Goal: Find specific page/section: Find specific page/section

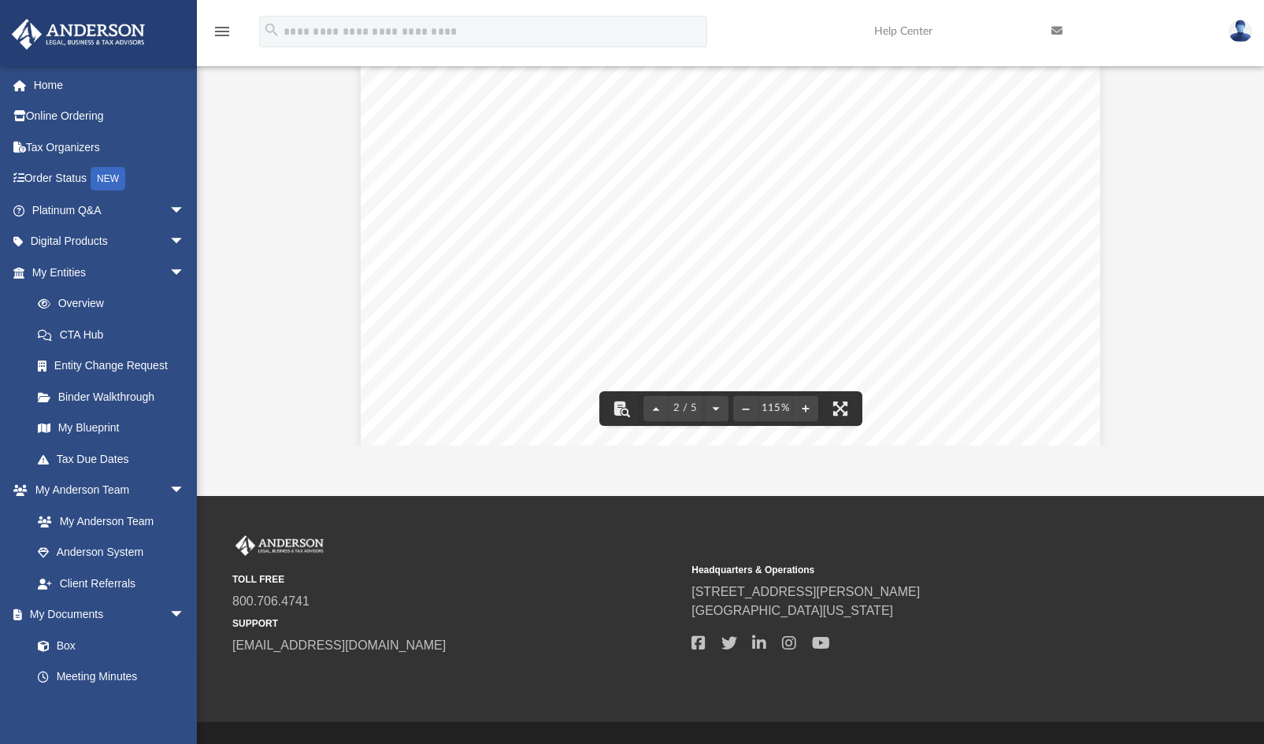
scroll to position [980, 0]
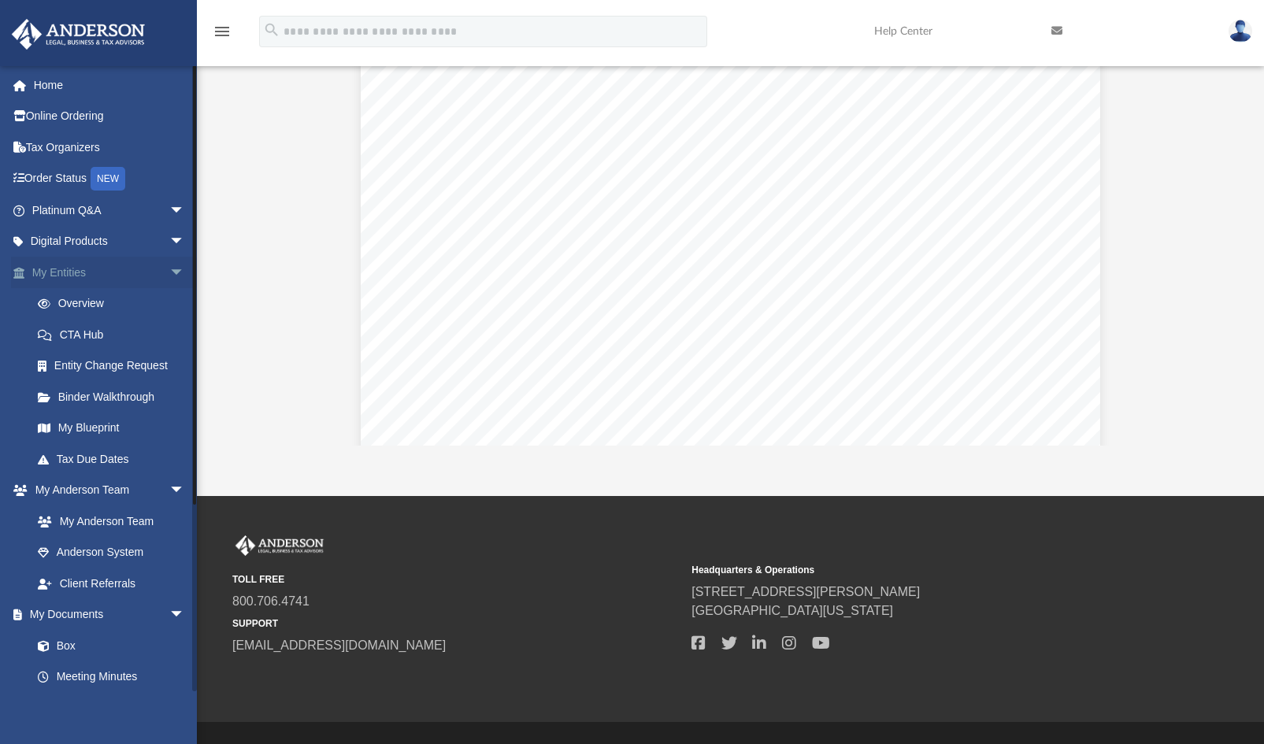
click at [169, 270] on span "arrow_drop_down" at bounding box center [184, 273] width 31 height 32
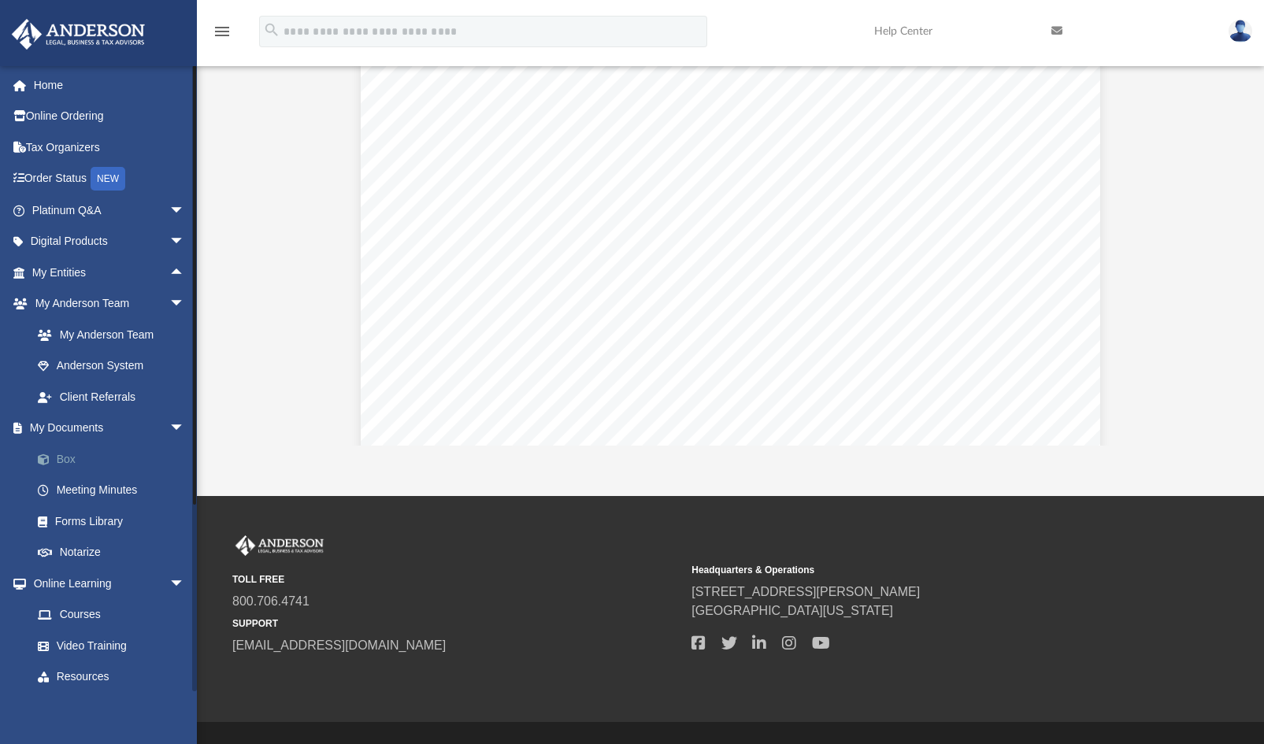
click at [94, 456] on link "Box" at bounding box center [115, 458] width 187 height 31
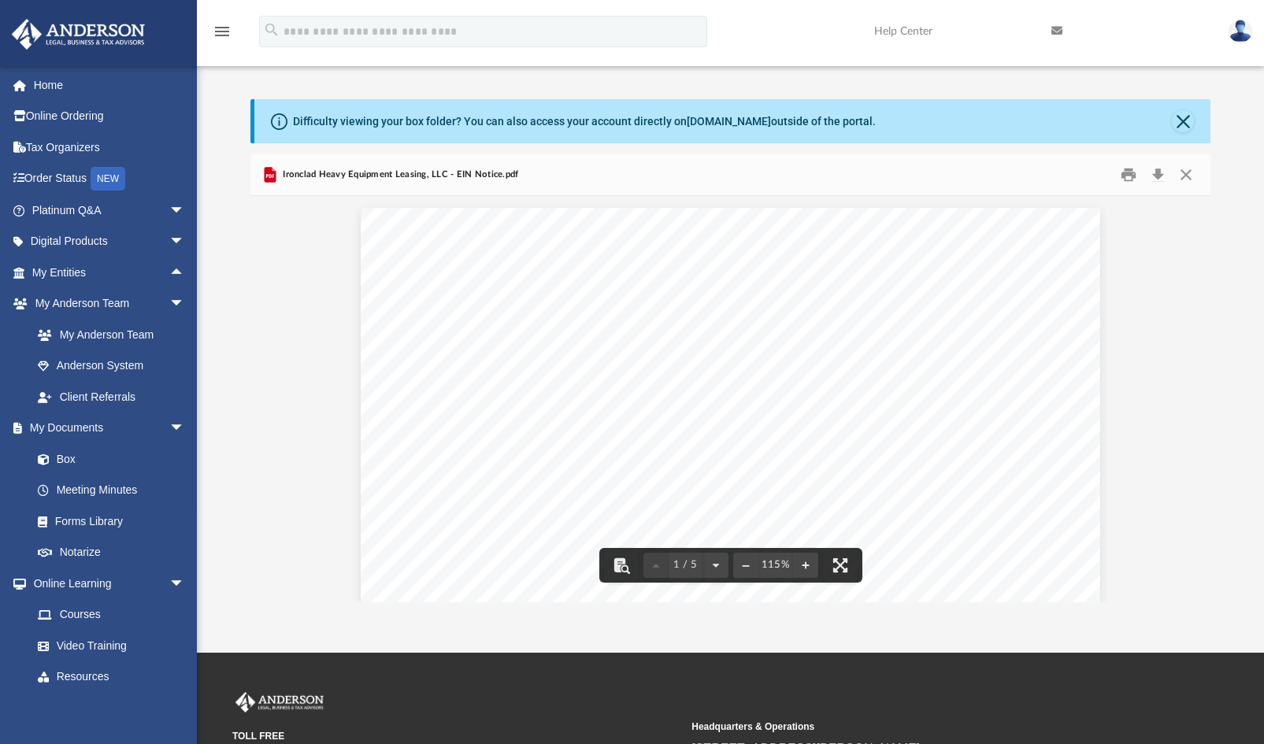
scroll to position [0, 0]
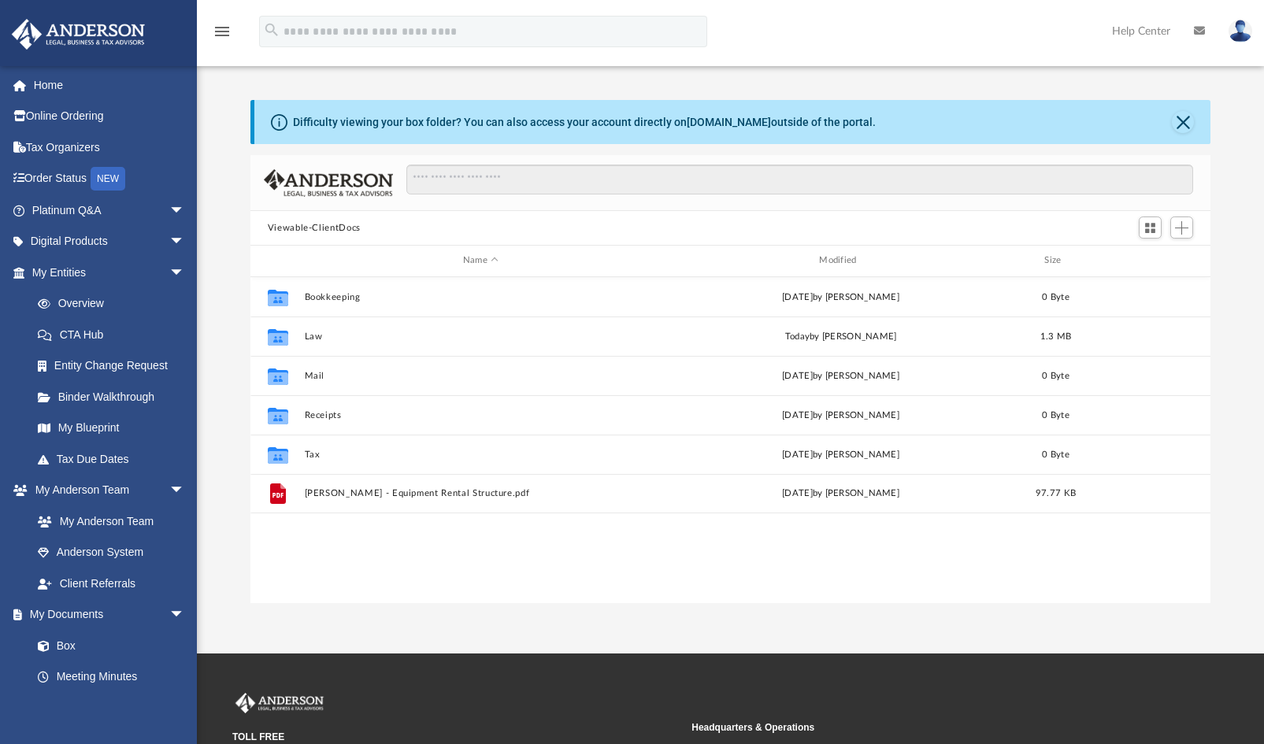
scroll to position [346, 948]
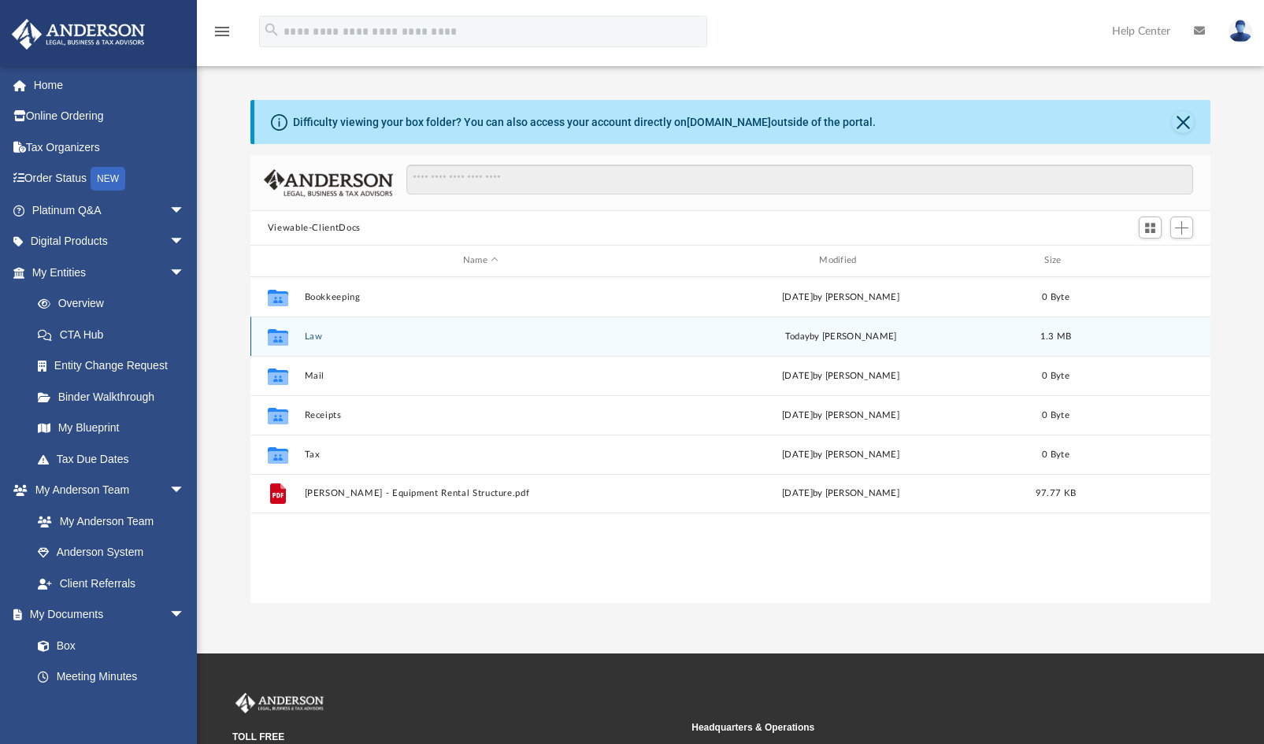
click at [450, 332] on button "Law" at bounding box center [480, 337] width 353 height 10
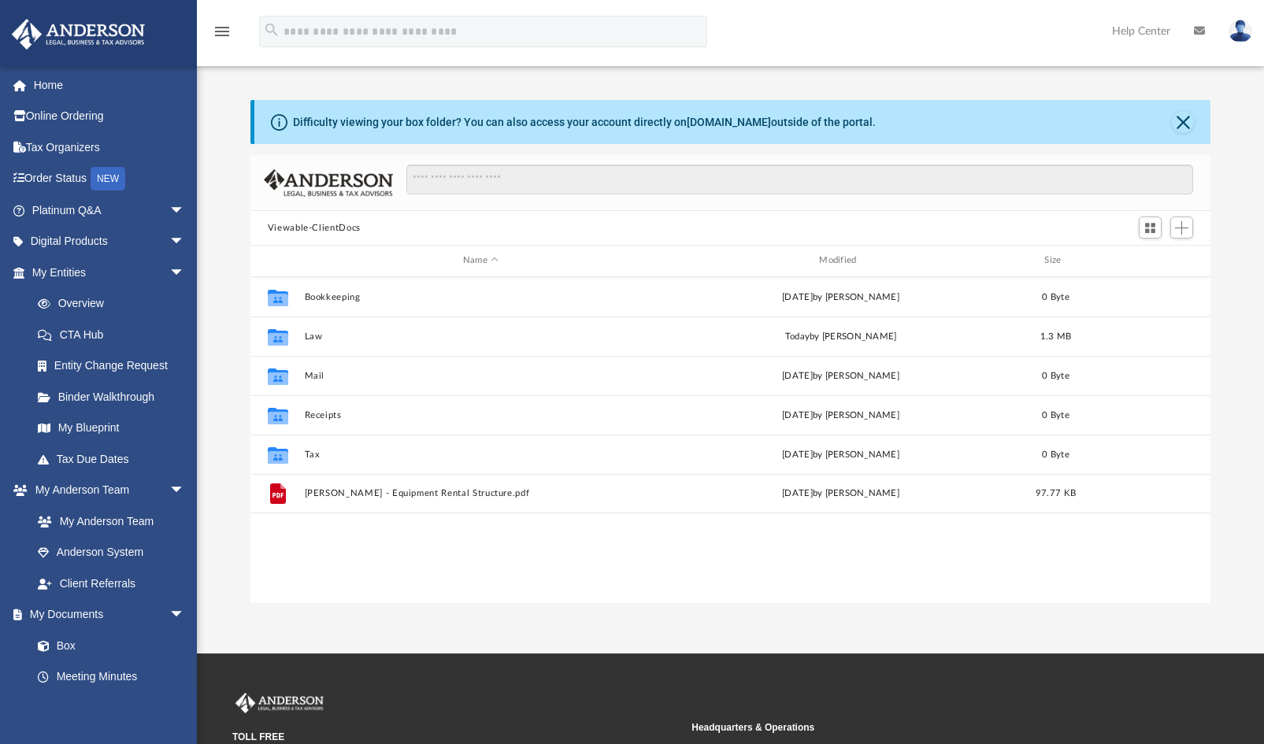
scroll to position [346, 948]
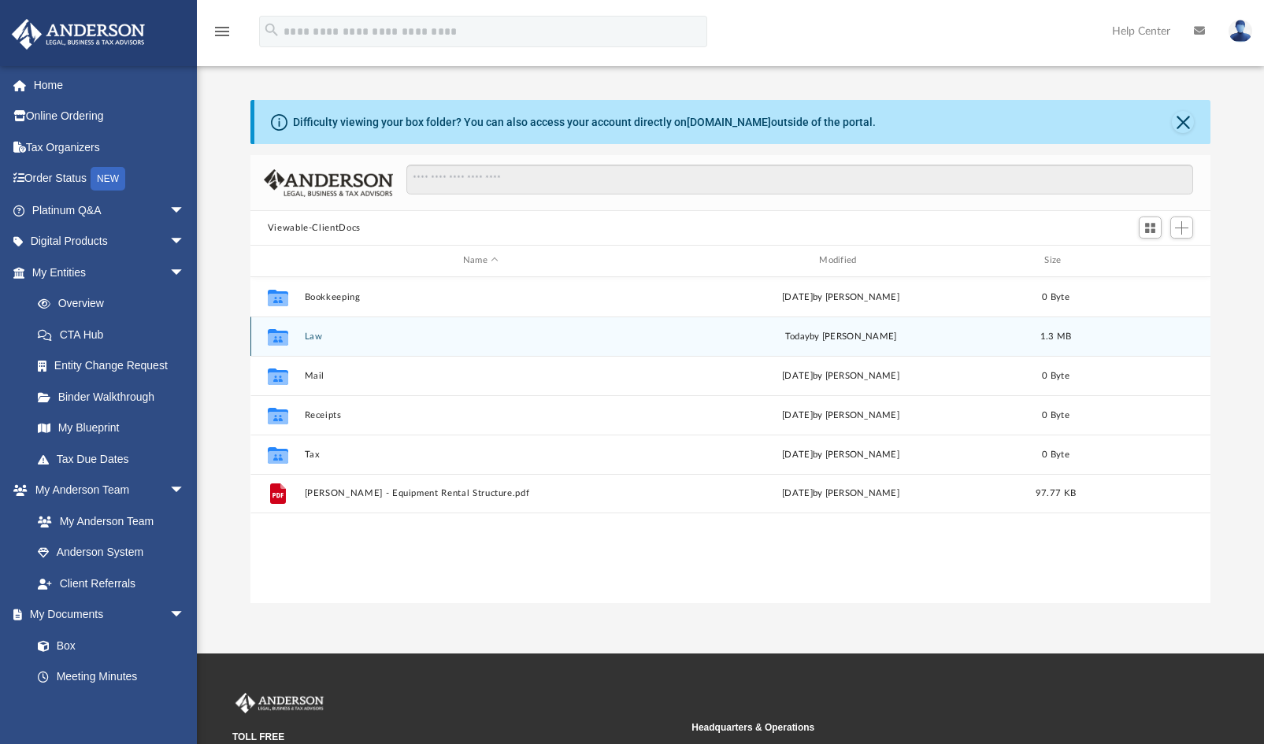
click at [413, 335] on button "Law" at bounding box center [480, 337] width 353 height 10
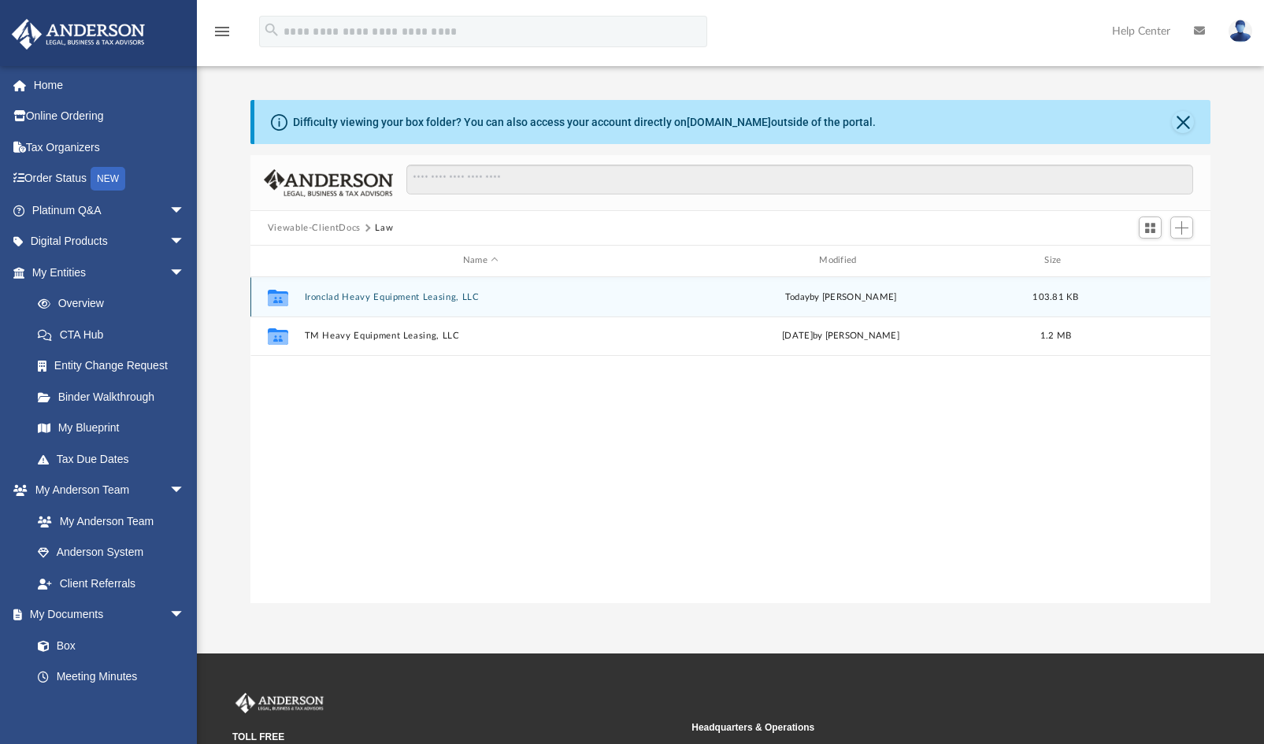
click at [435, 292] on button "Ironclad Heavy Equipment Leasing, LLC" at bounding box center [480, 297] width 353 height 10
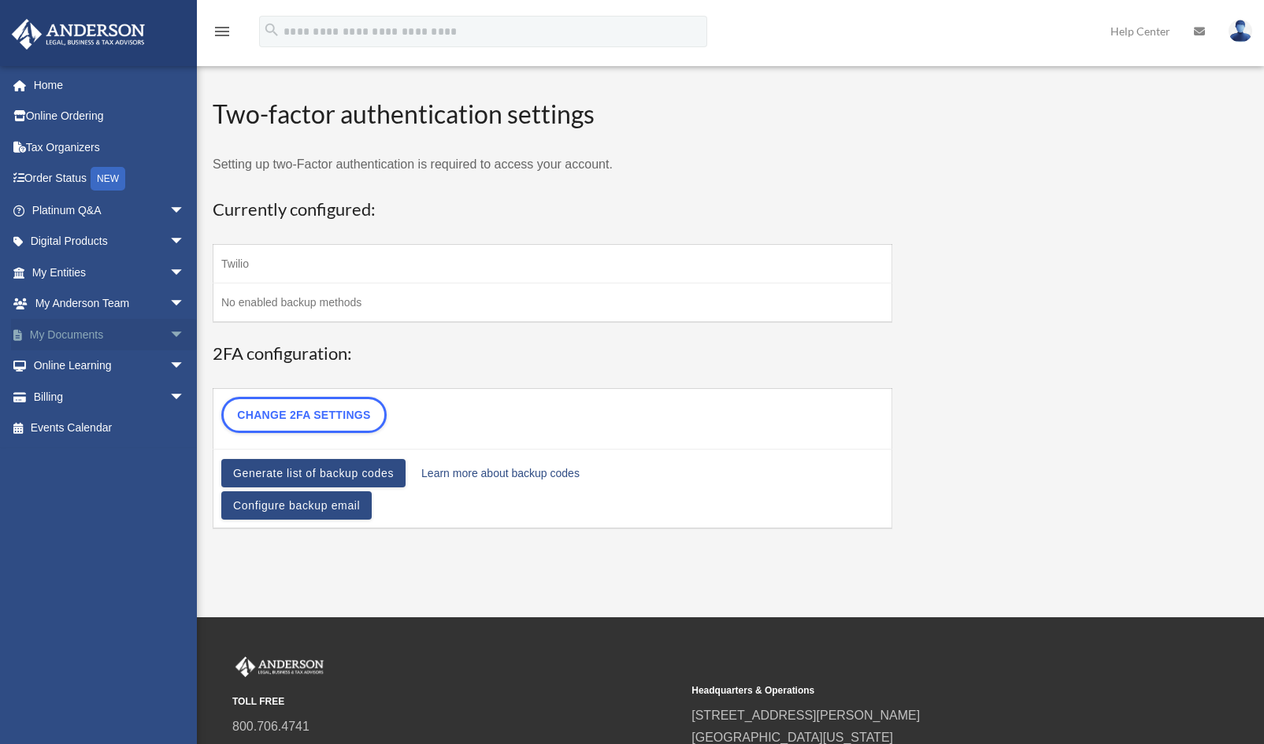
click at [174, 327] on span "arrow_drop_down" at bounding box center [184, 335] width 31 height 32
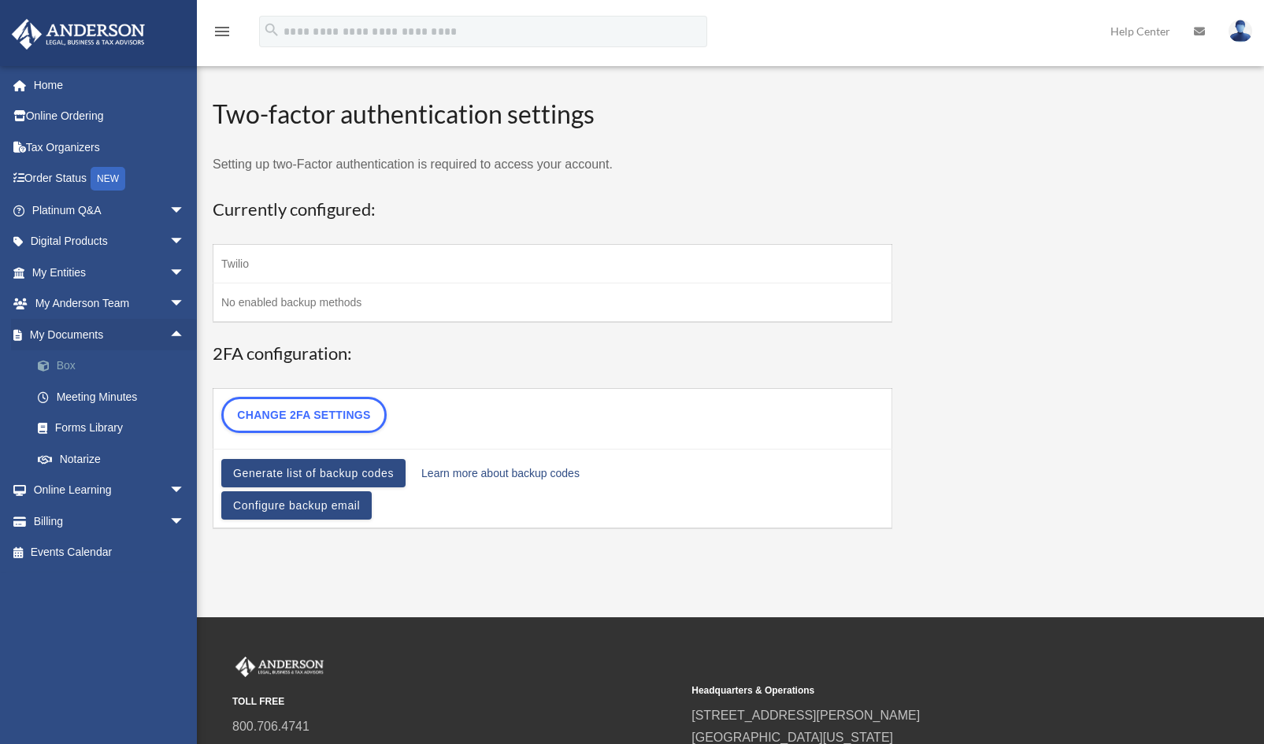
click at [92, 369] on link "Box" at bounding box center [115, 365] width 187 height 31
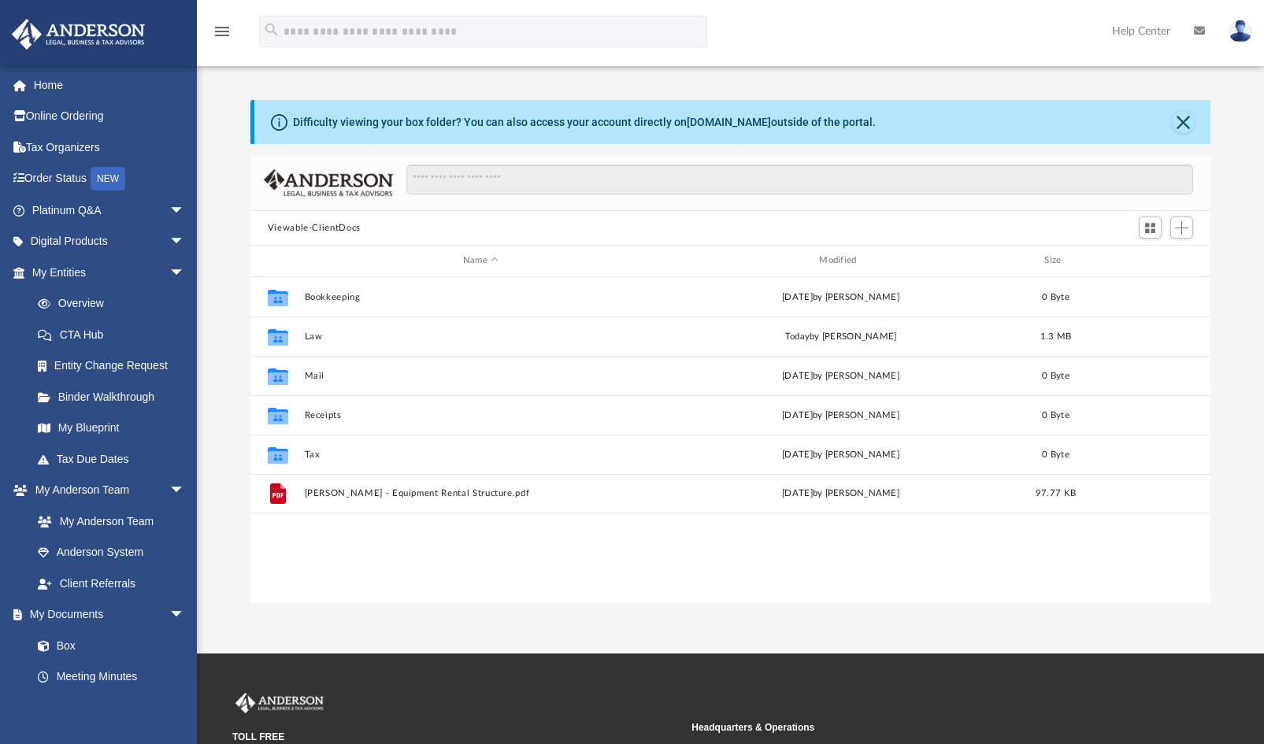
scroll to position [346, 948]
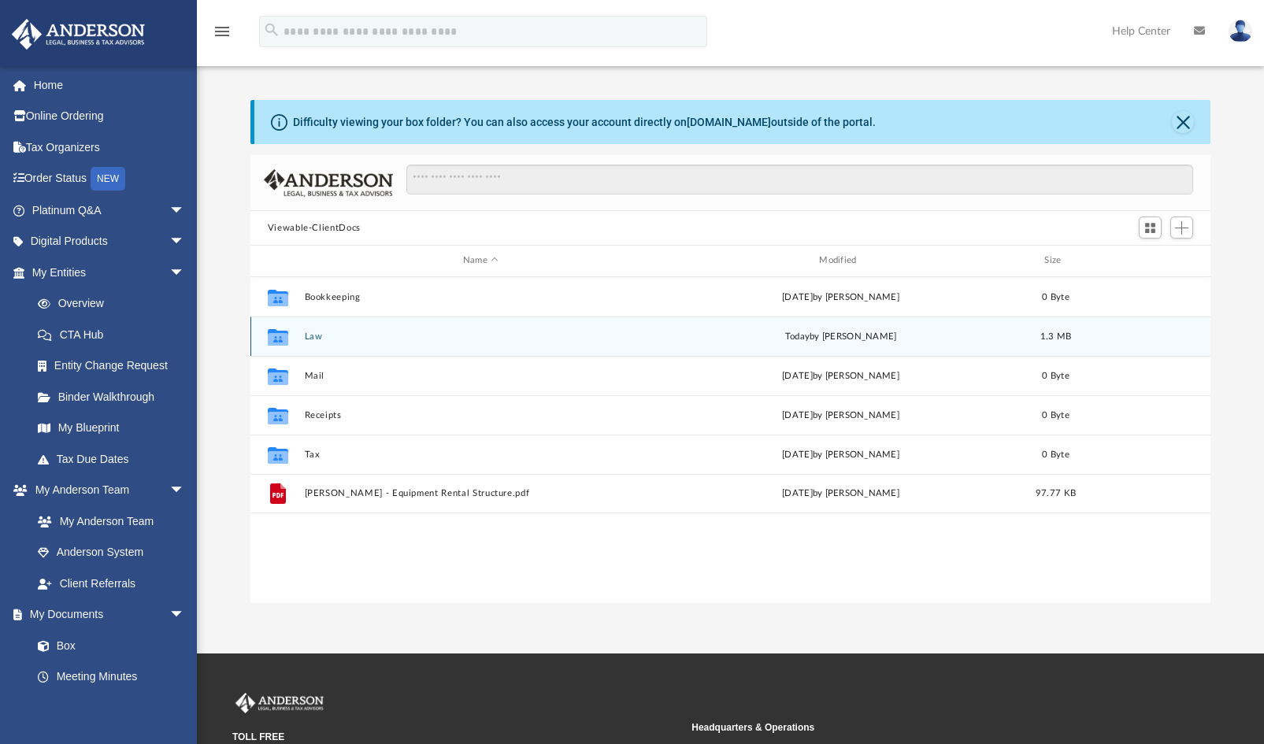
click at [354, 327] on div "Collaborated Folder Law [DATE] by [PERSON_NAME] 1.3 MB" at bounding box center [730, 336] width 961 height 39
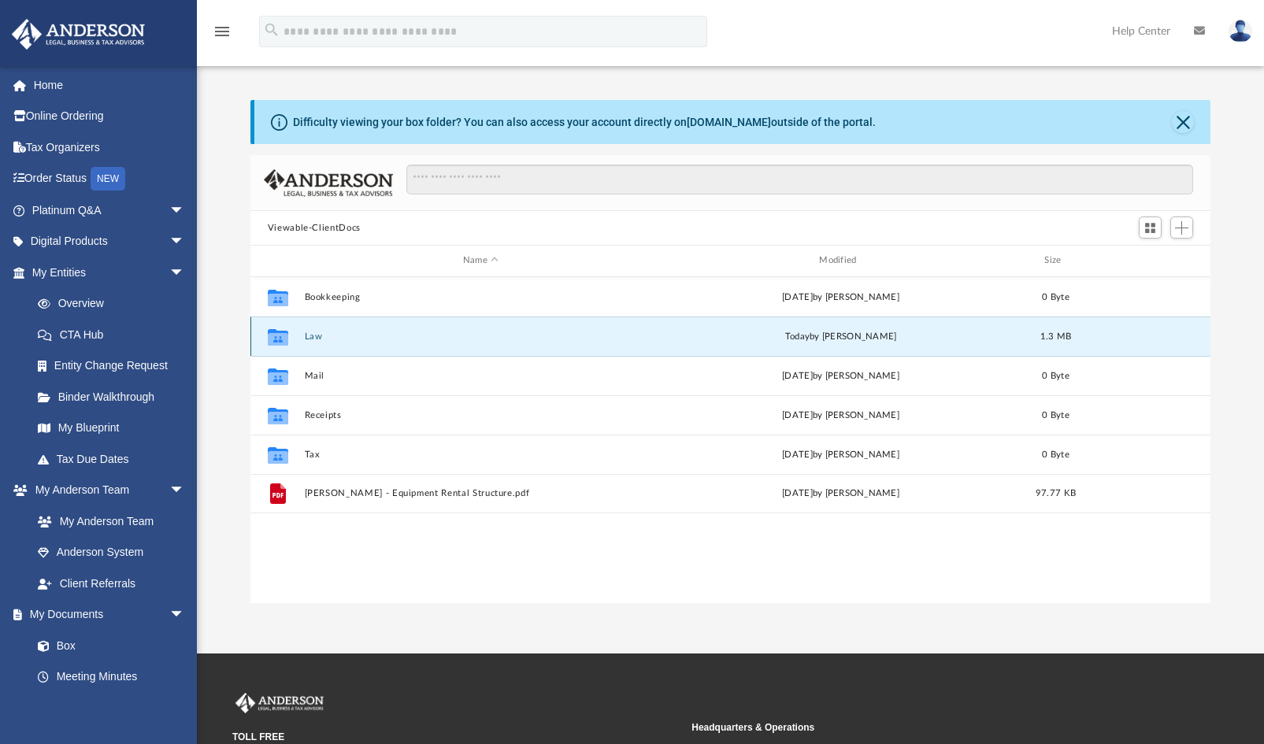
click at [349, 334] on button "Law" at bounding box center [480, 337] width 353 height 10
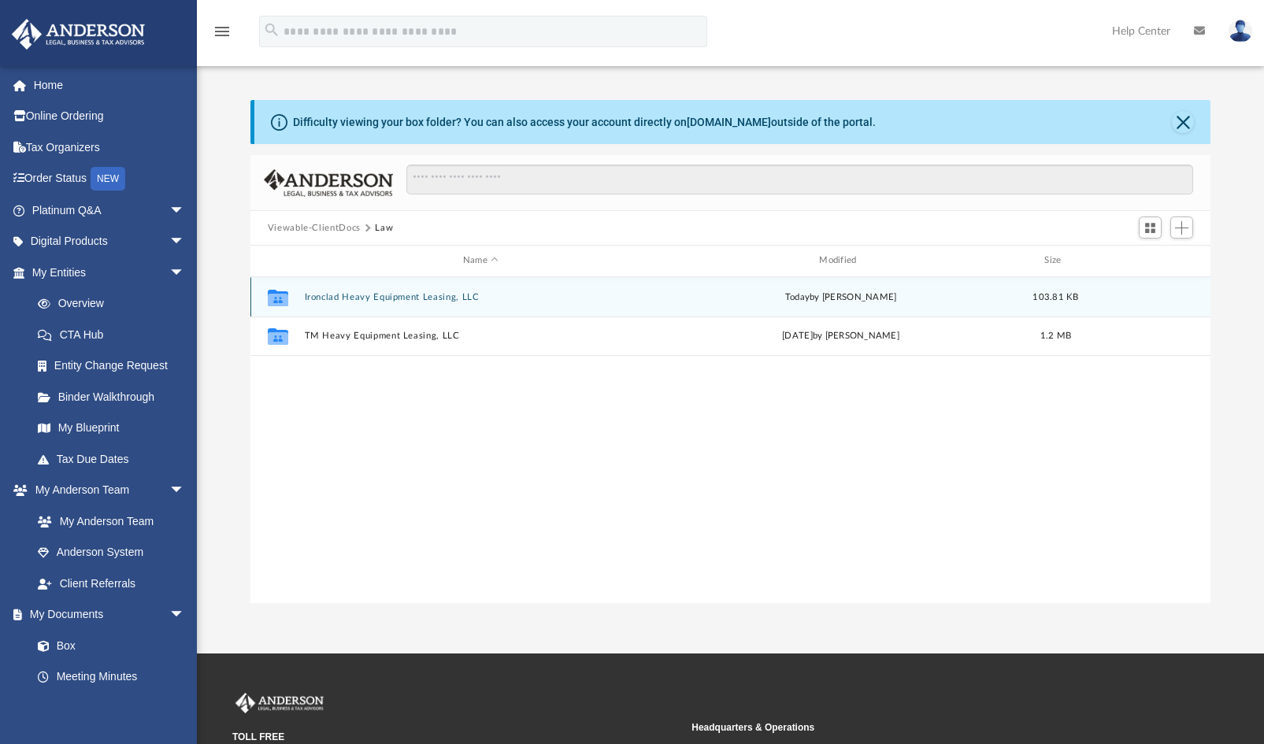
click at [381, 297] on button "Ironclad Heavy Equipment Leasing, LLC" at bounding box center [480, 297] width 353 height 10
